Goal: Navigation & Orientation: Find specific page/section

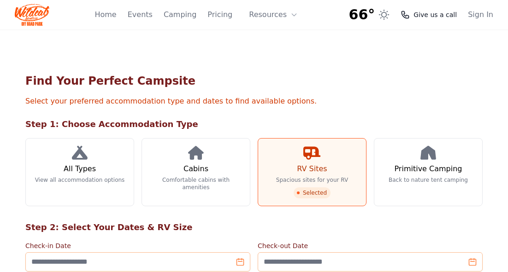
click at [420, 14] on span "Give us a call" at bounding box center [434, 14] width 43 height 9
click at [293, 16] on icon at bounding box center [294, 15] width 4 height 2
click at [359, 67] on div "Find Your Perfect Campsite Select your preferred accommodation type and dates t…" at bounding box center [254, 273] width 472 height 428
click at [108, 15] on link "Home" at bounding box center [105, 14] width 22 height 11
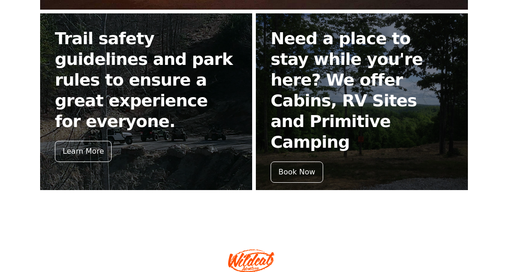
scroll to position [424, 0]
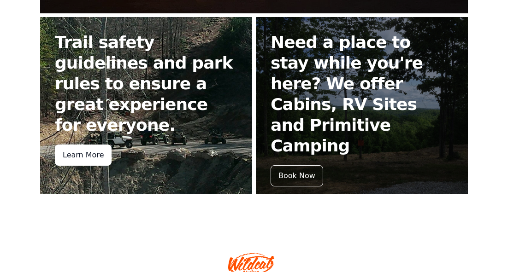
click at [86, 145] on div "Learn More" at bounding box center [83, 155] width 57 height 21
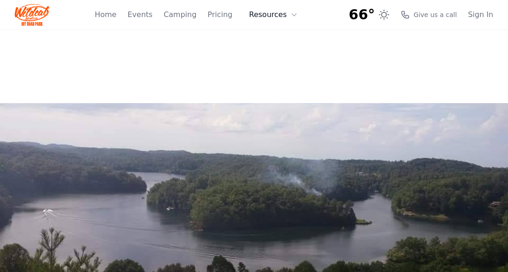
click at [282, 13] on button "Resources" at bounding box center [273, 15] width 60 height 18
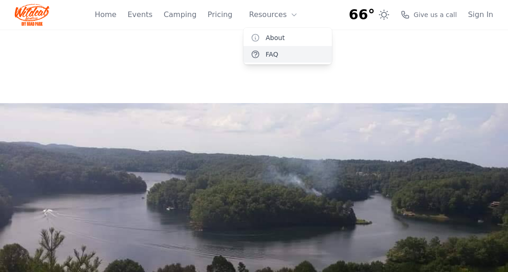
click at [279, 52] on link "FAQ" at bounding box center [287, 54] width 88 height 17
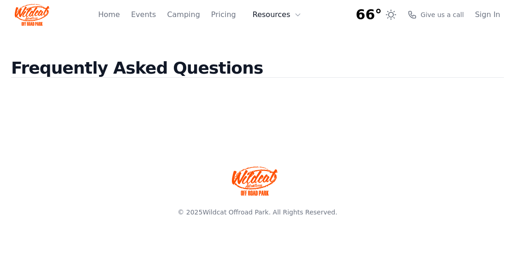
click at [292, 17] on button "Resources" at bounding box center [277, 15] width 60 height 18
click at [288, 34] on link "About" at bounding box center [291, 37] width 88 height 17
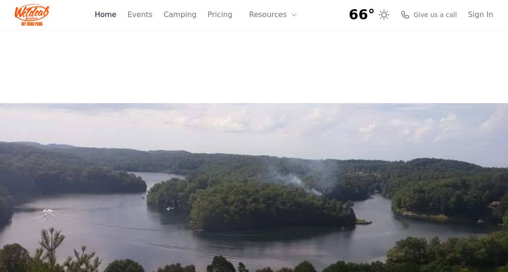
click at [112, 15] on link "Home" at bounding box center [105, 14] width 22 height 11
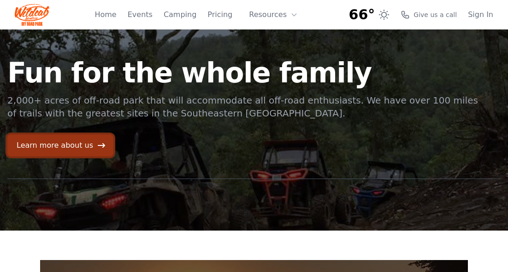
click at [71, 143] on link "Learn more about us" at bounding box center [60, 146] width 106 height 22
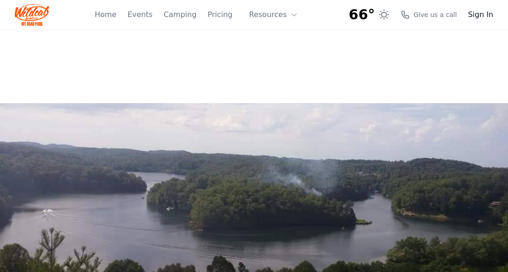
click at [483, 14] on link "Sign In" at bounding box center [480, 14] width 25 height 11
click at [264, 14] on button "Resources" at bounding box center [273, 15] width 60 height 18
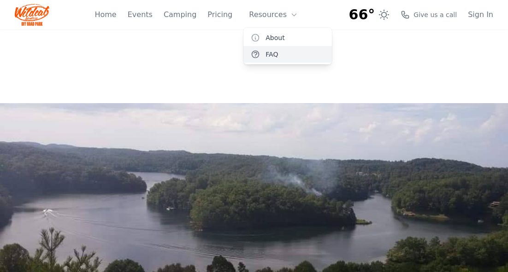
click at [264, 53] on link "FAQ" at bounding box center [287, 54] width 88 height 17
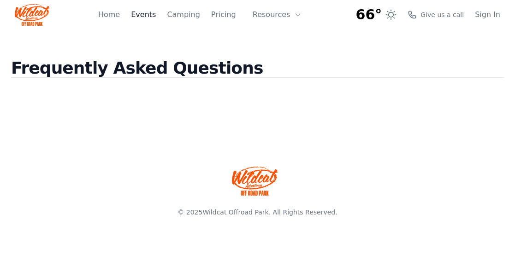
click at [153, 13] on link "Events" at bounding box center [143, 14] width 25 height 11
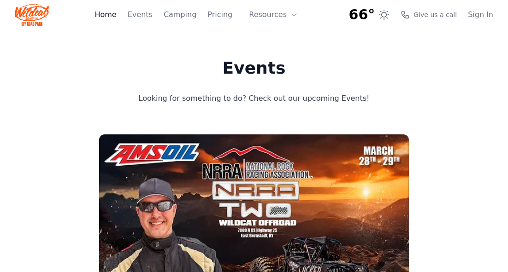
click at [114, 14] on link "Home" at bounding box center [105, 14] width 22 height 11
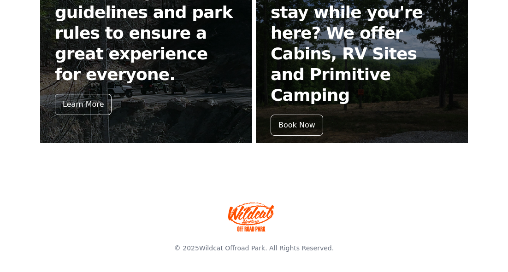
scroll to position [318, 0]
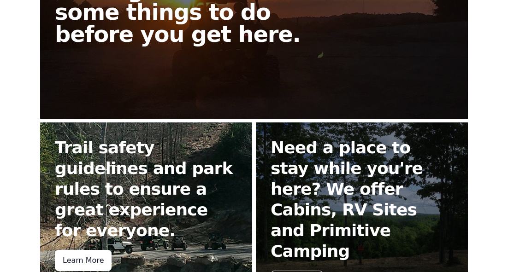
click at [89, 250] on div "Learn More" at bounding box center [83, 260] width 57 height 21
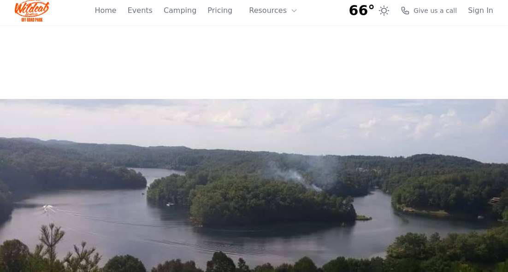
scroll to position [1, 0]
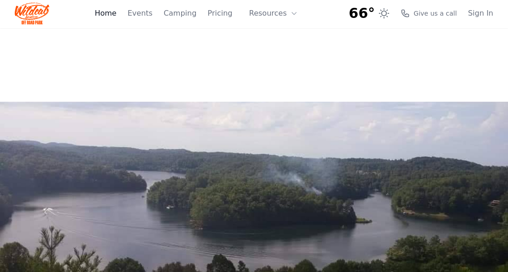
click at [107, 14] on link "Home" at bounding box center [105, 13] width 22 height 11
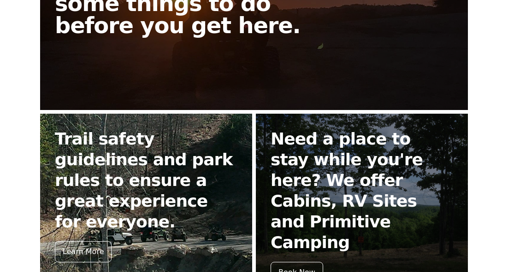
scroll to position [349, 0]
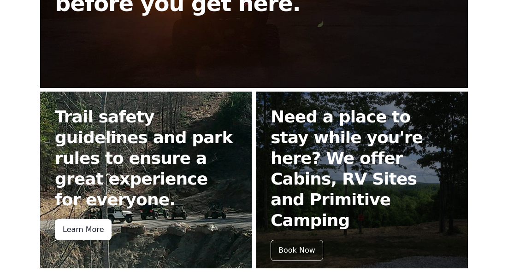
click at [80, 219] on div "Learn More" at bounding box center [83, 229] width 57 height 21
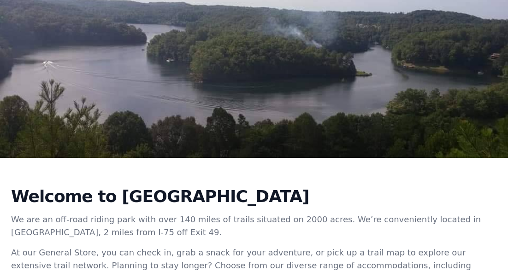
scroll to position [2, 0]
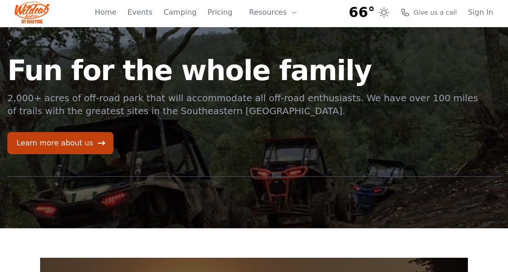
scroll to position [349, 0]
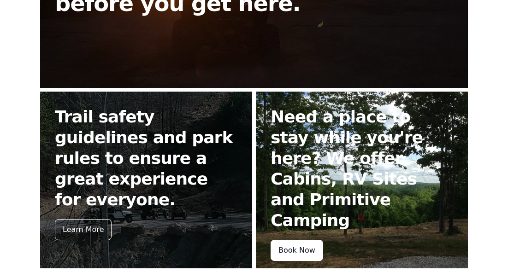
click at [293, 240] on div "Book Now" at bounding box center [296, 250] width 53 height 21
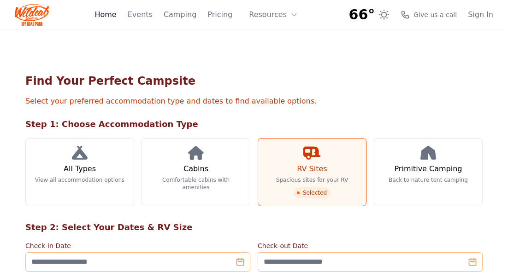
click at [109, 15] on link "Home" at bounding box center [105, 14] width 22 height 11
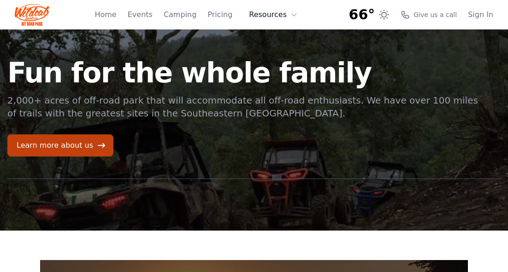
click at [288, 15] on button "Resources" at bounding box center [273, 15] width 60 height 18
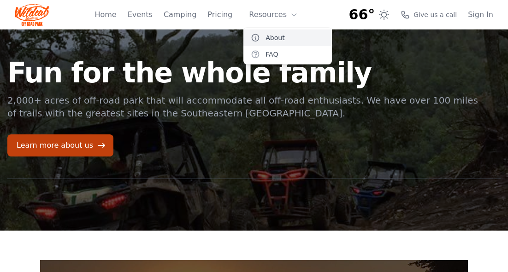
click at [277, 35] on link "About" at bounding box center [287, 37] width 88 height 17
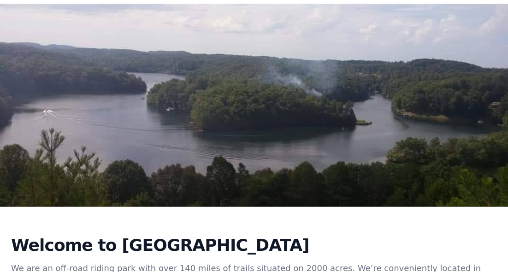
scroll to position [5, 0]
